Goal: Task Accomplishment & Management: Use online tool/utility

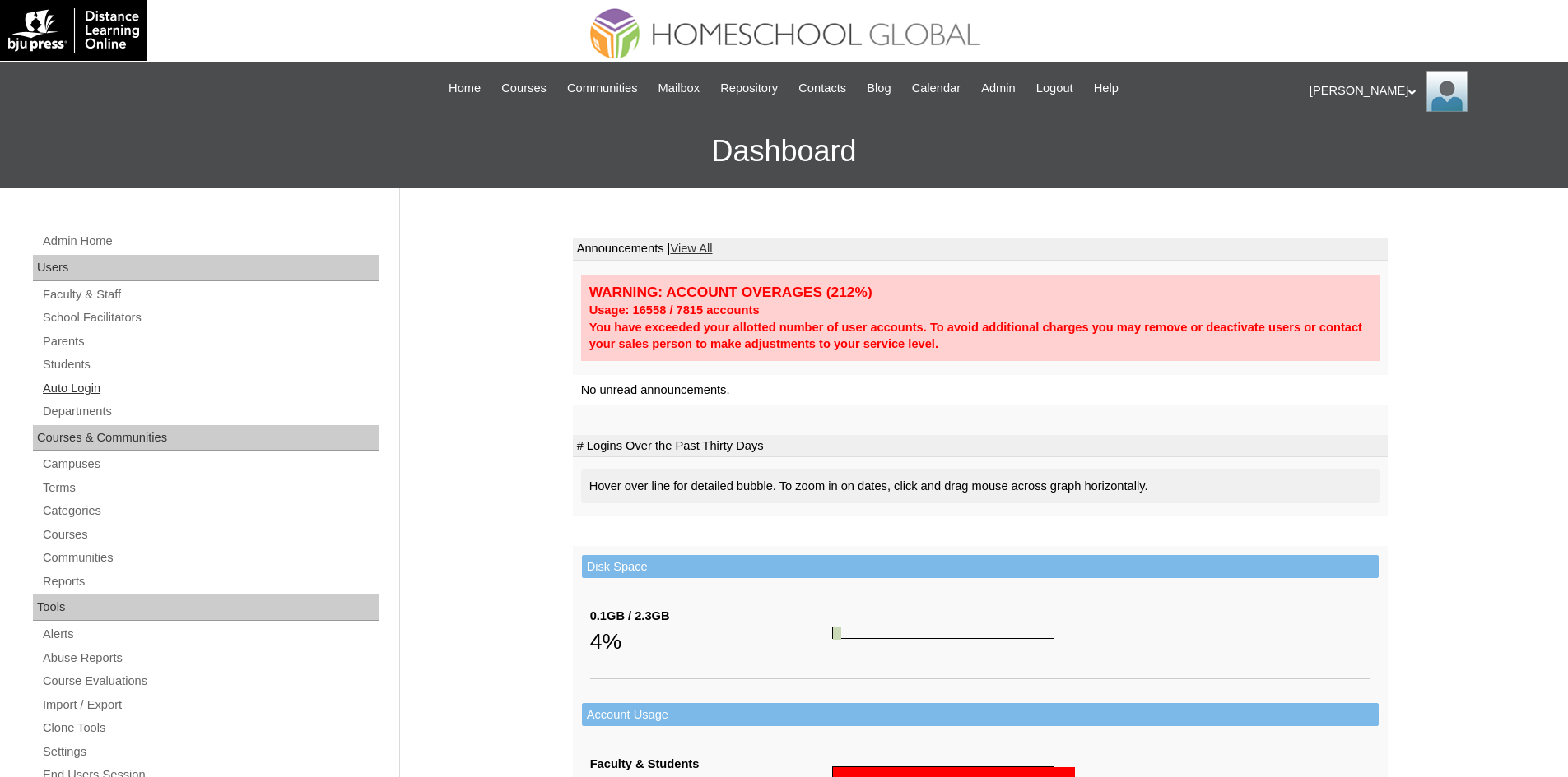
click at [69, 394] on link "Auto Login" at bounding box center [210, 388] width 337 height 21
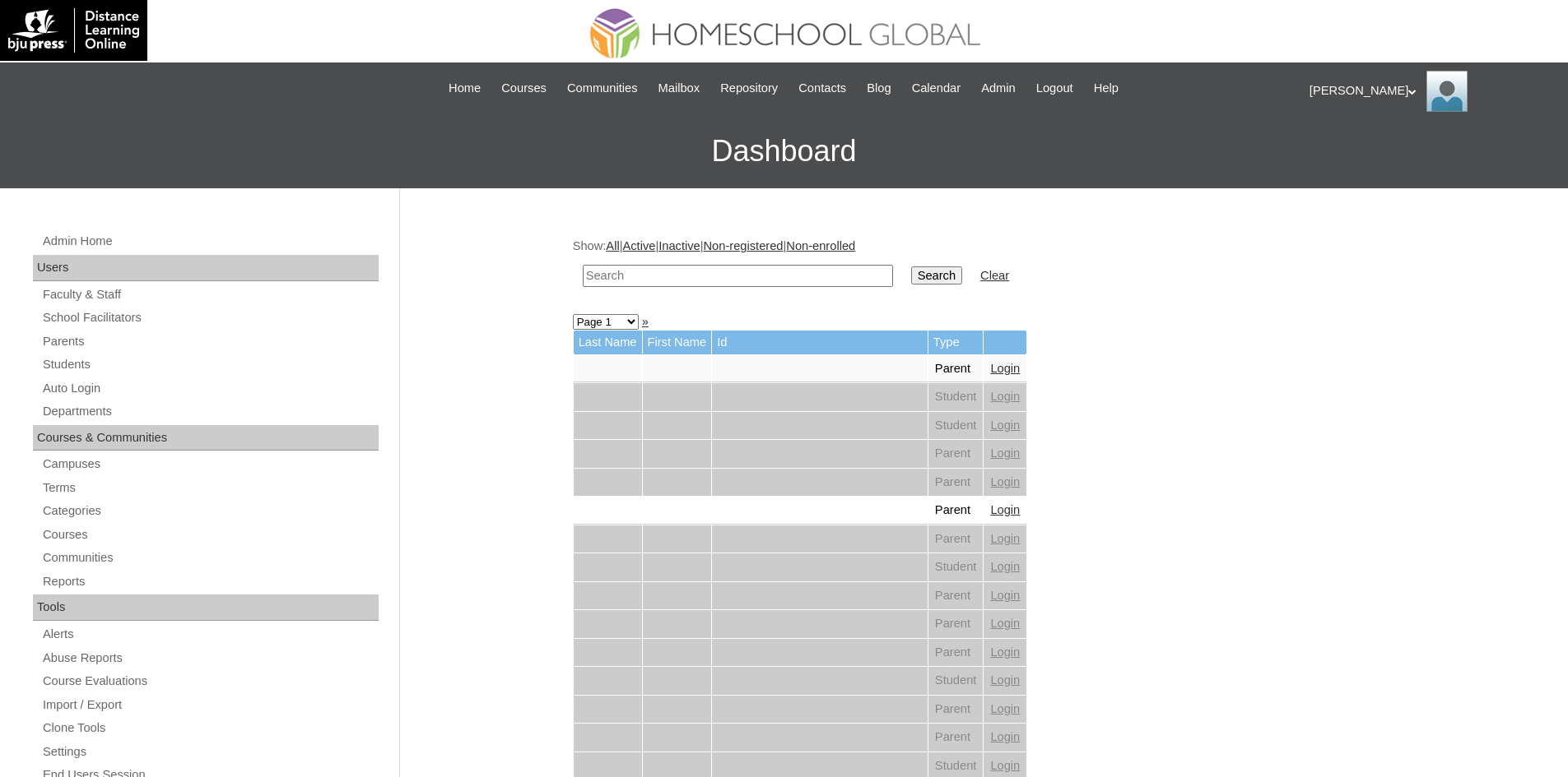
paste input "MHP0093-TECHPH2022"
type input "MHP0093-TECHPH2022"
click at [911, 270] on input "Search" at bounding box center [936, 276] width 51 height 18
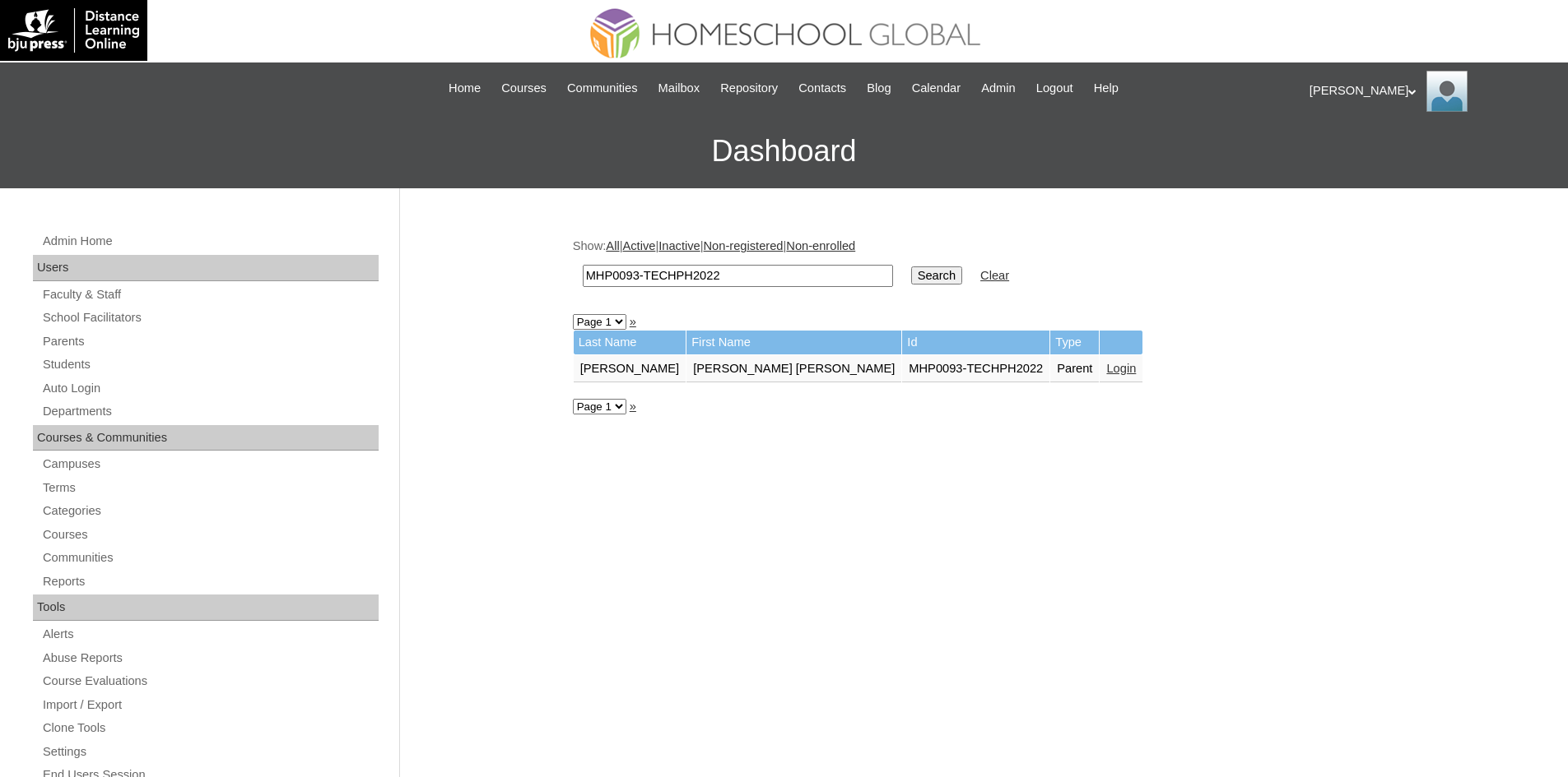
click at [1106, 366] on link "Login" at bounding box center [1120, 368] width 29 height 13
